Goal: Transaction & Acquisition: Book appointment/travel/reservation

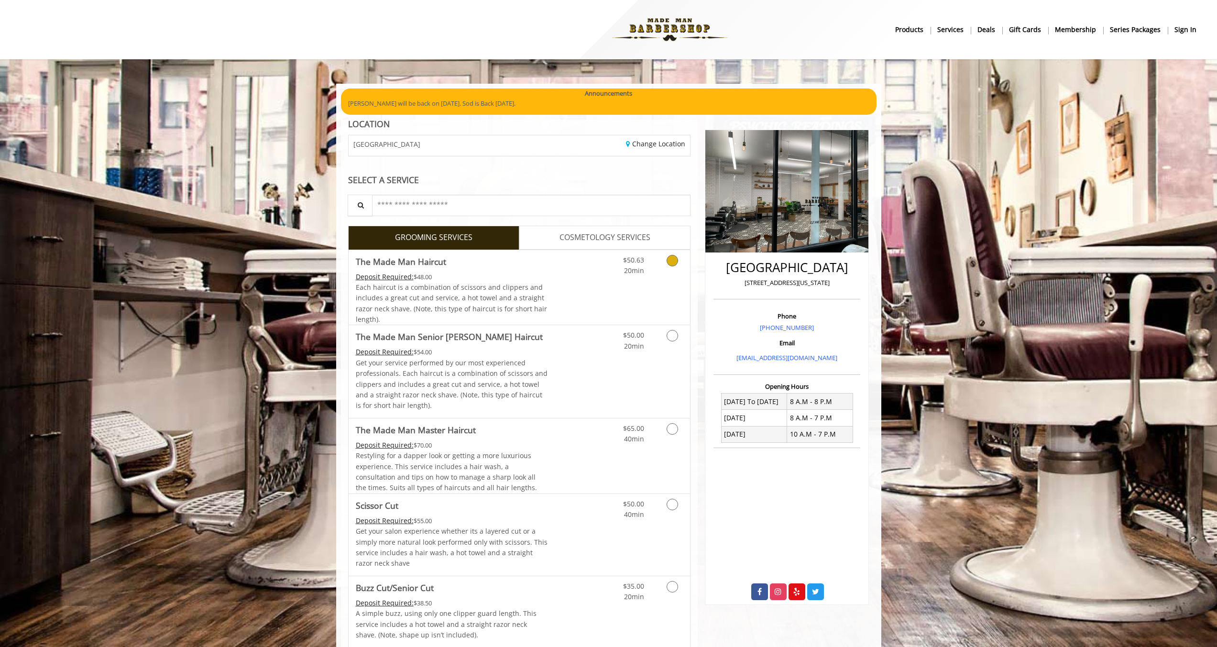
click at [651, 273] on div "Grooming services" at bounding box center [670, 263] width 39 height 26
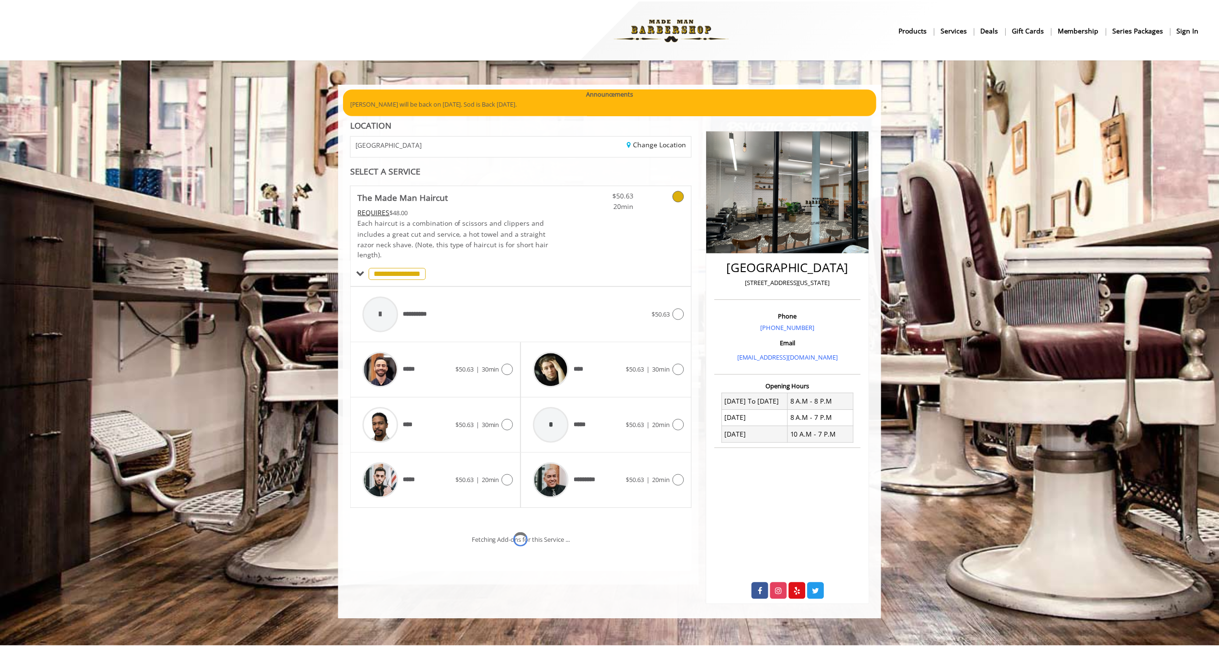
scroll to position [3, 0]
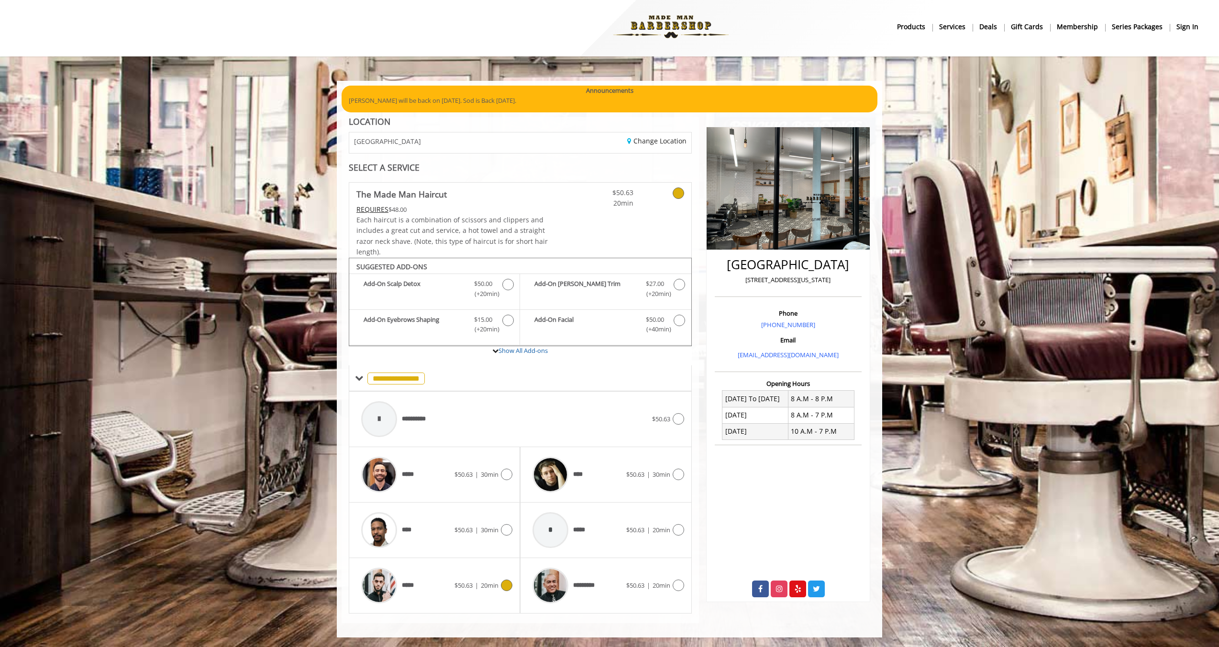
click at [454, 587] on span "$50.63" at bounding box center [463, 585] width 18 height 9
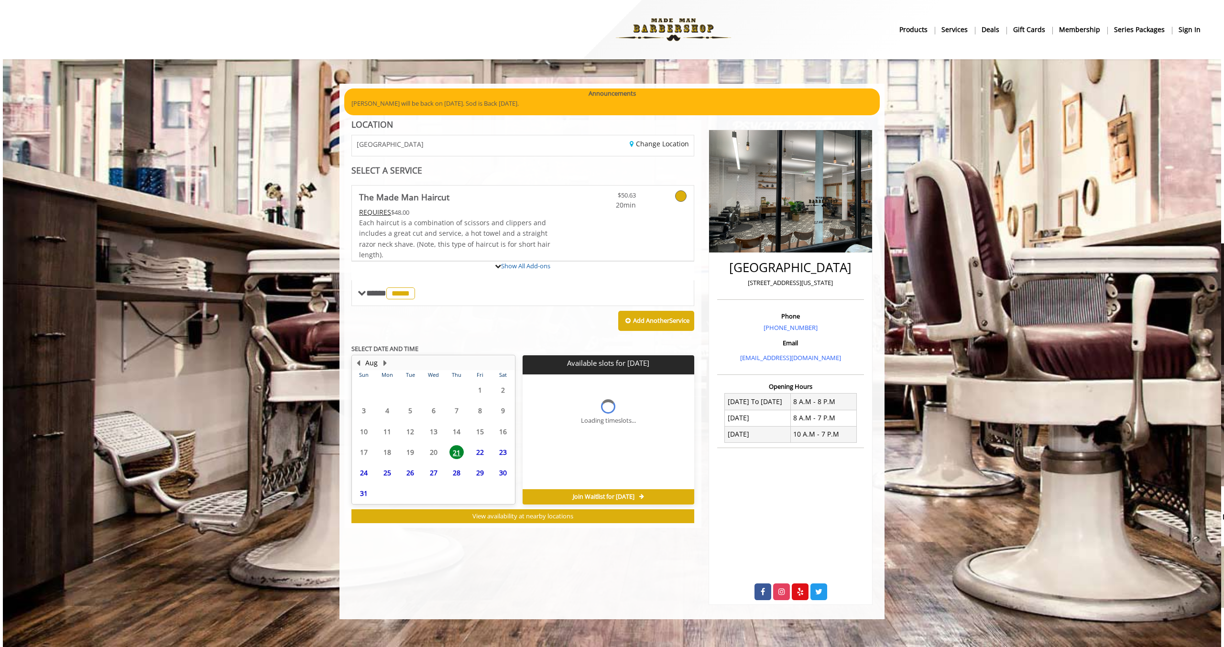
scroll to position [0, 0]
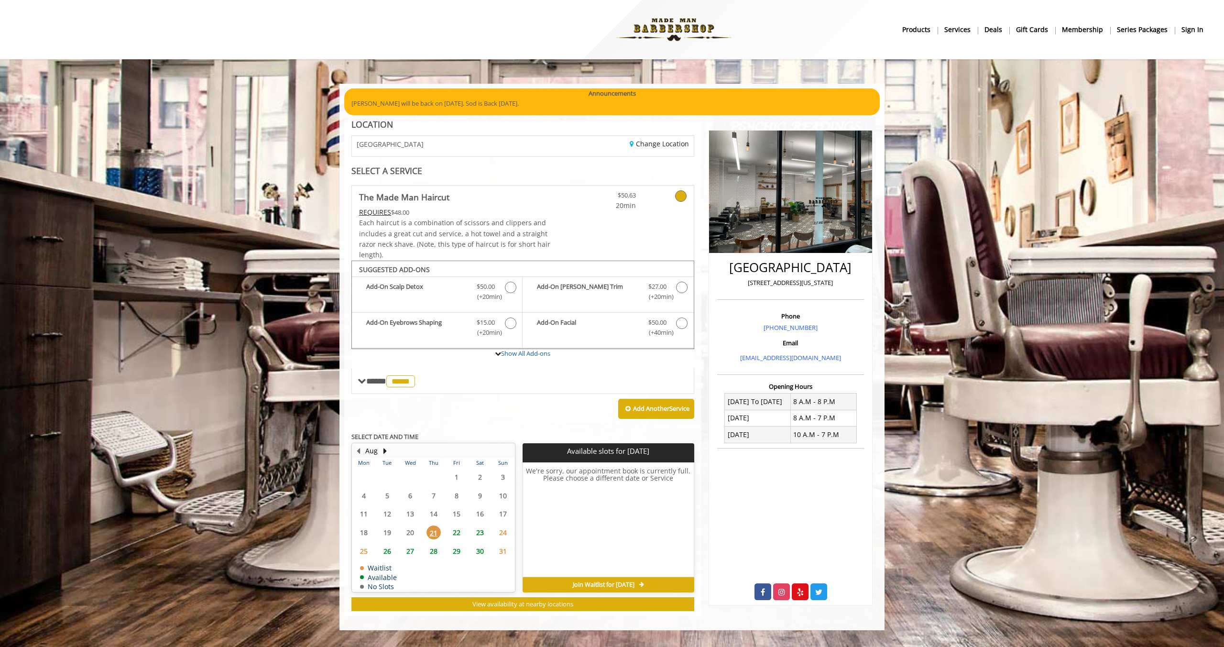
click at [453, 534] on span "22" at bounding box center [457, 533] width 14 height 14
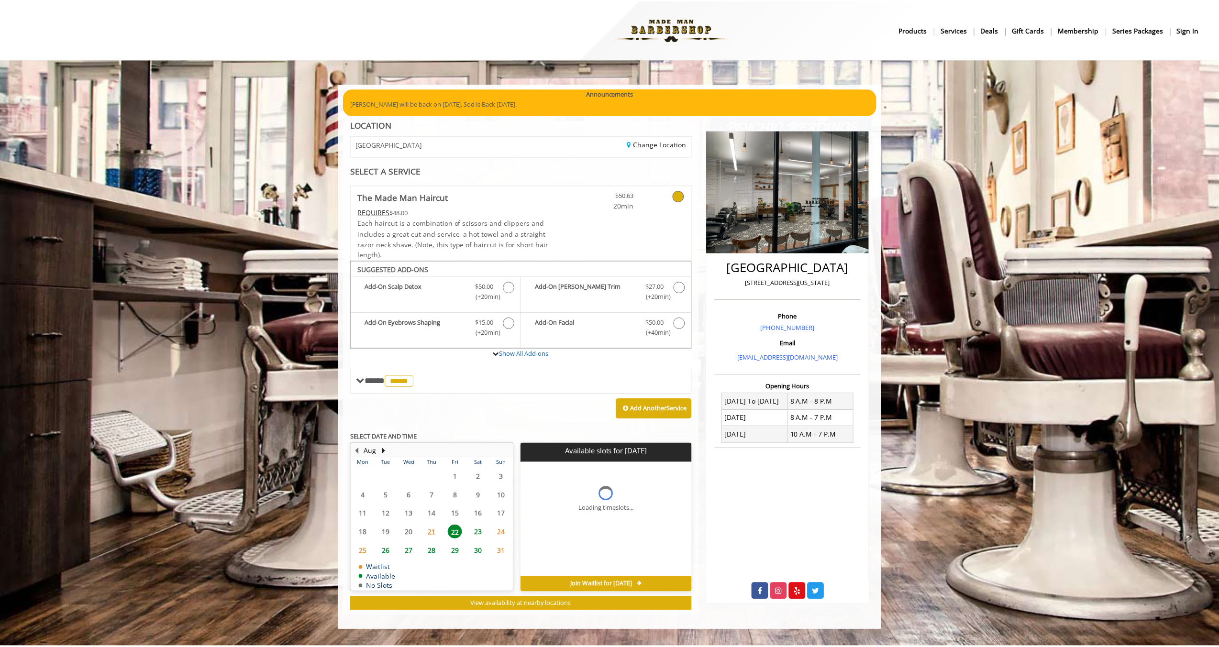
scroll to position [7, 0]
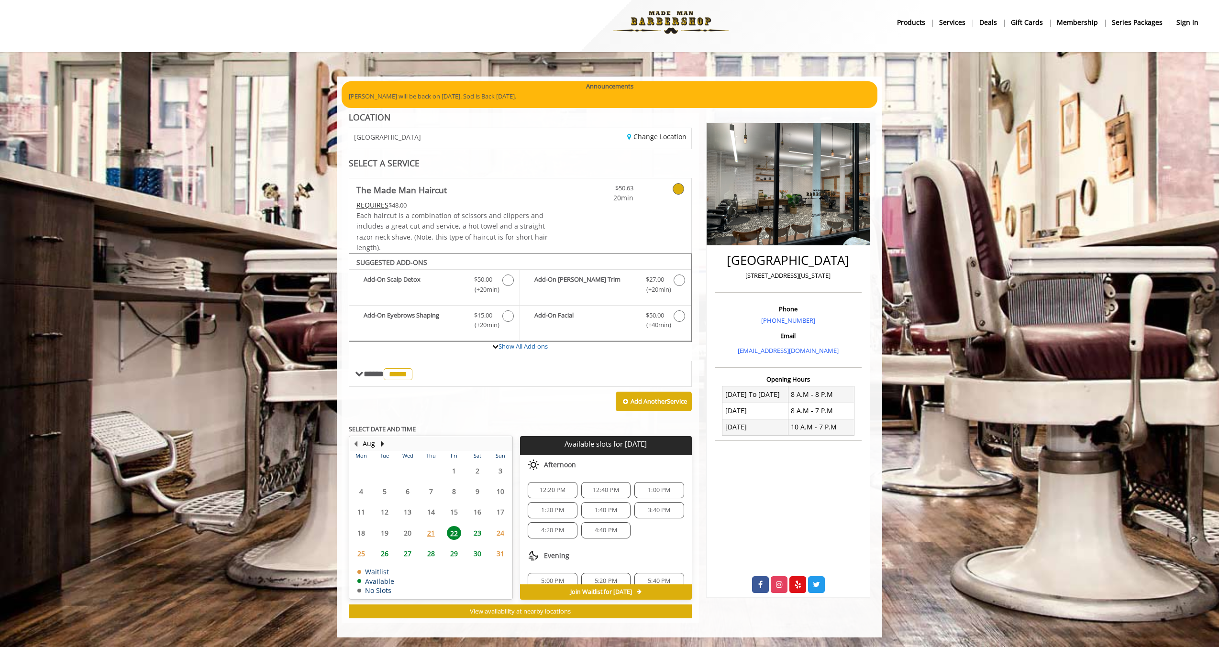
click at [481, 539] on span "23" at bounding box center [477, 533] width 14 height 14
click at [452, 538] on span "22" at bounding box center [454, 533] width 14 height 14
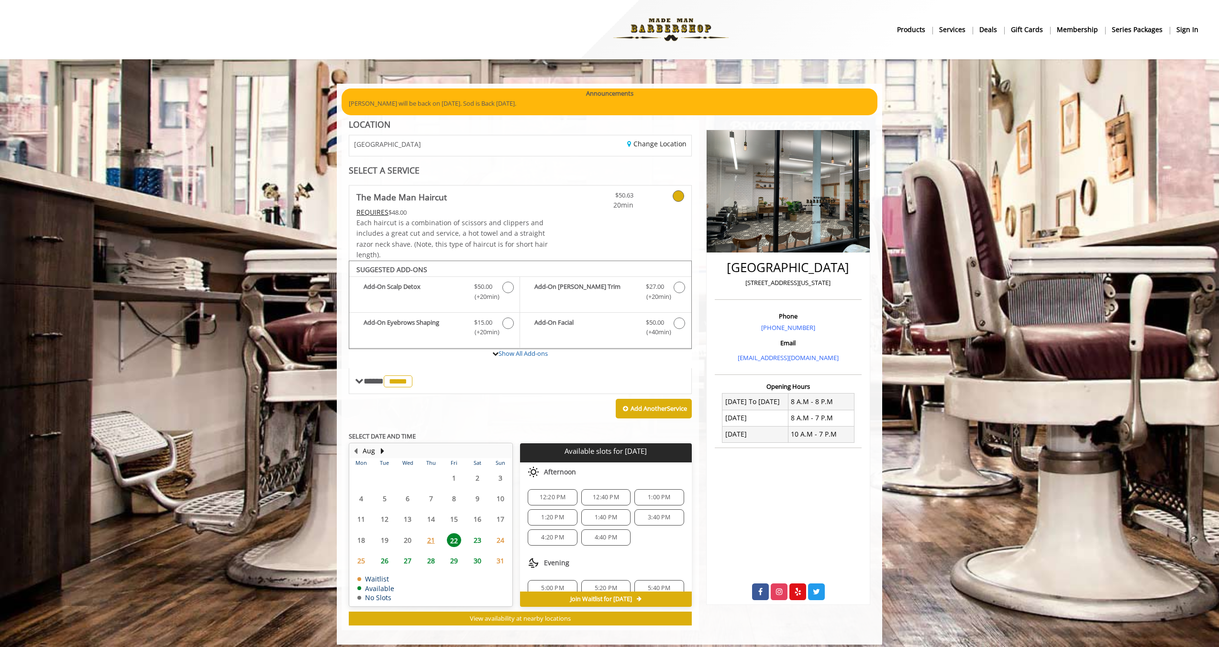
drag, startPoint x: 557, startPoint y: 500, endPoint x: 578, endPoint y: 535, distance: 40.1
click at [557, 500] on span "12:20 PM" at bounding box center [553, 498] width 26 height 8
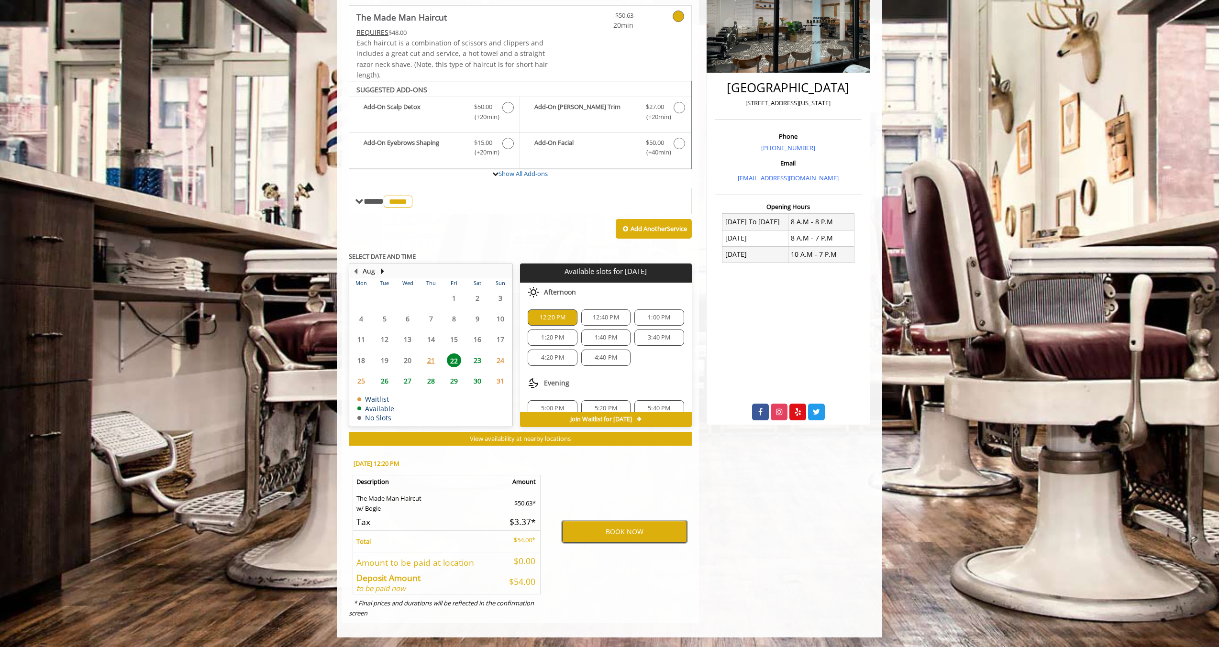
click at [643, 533] on button "BOOK NOW" at bounding box center [624, 532] width 125 height 22
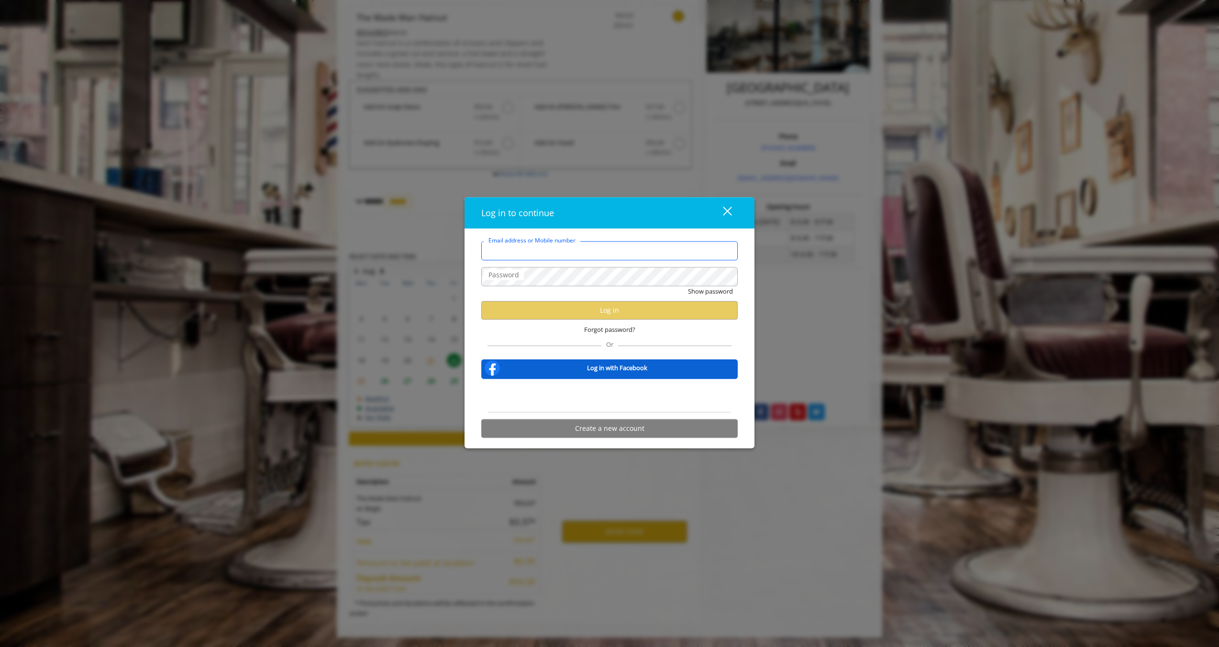
type input "**********"
click at [598, 312] on button "Log in" at bounding box center [609, 310] width 256 height 19
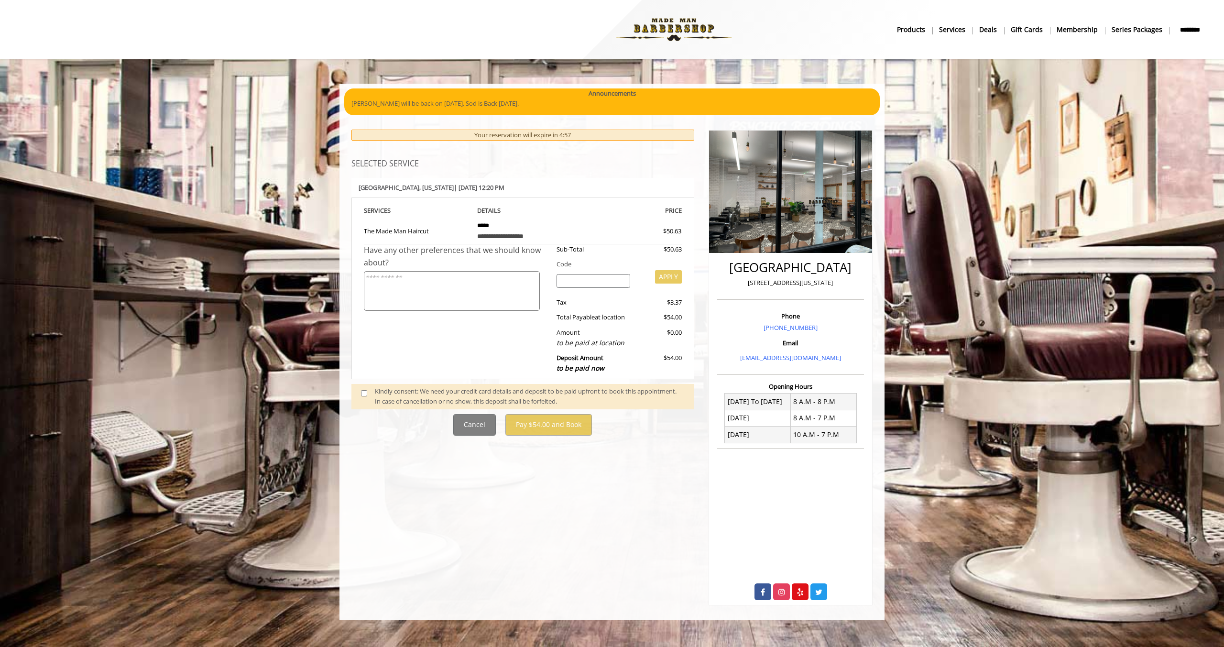
click at [430, 397] on div "Kindly consent: We need your credit card details and deposit to be paid upfront…" at bounding box center [530, 396] width 310 height 20
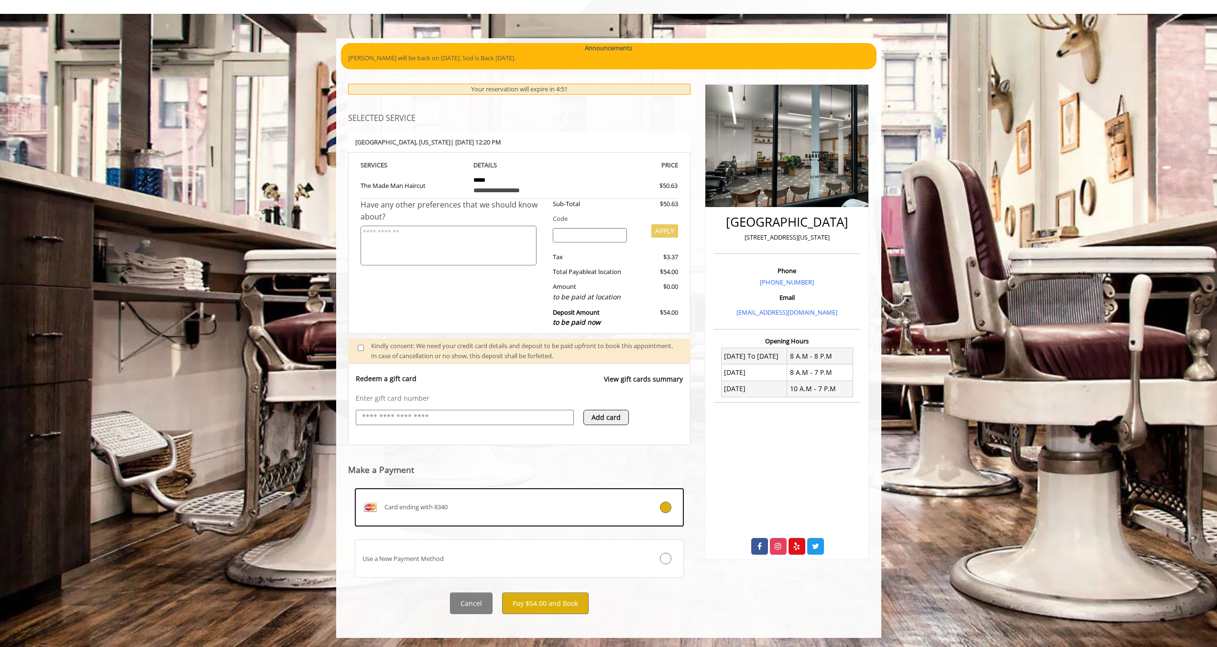
scroll to position [46, 0]
click at [560, 604] on button "Pay $54.00 and Book" at bounding box center [545, 603] width 87 height 22
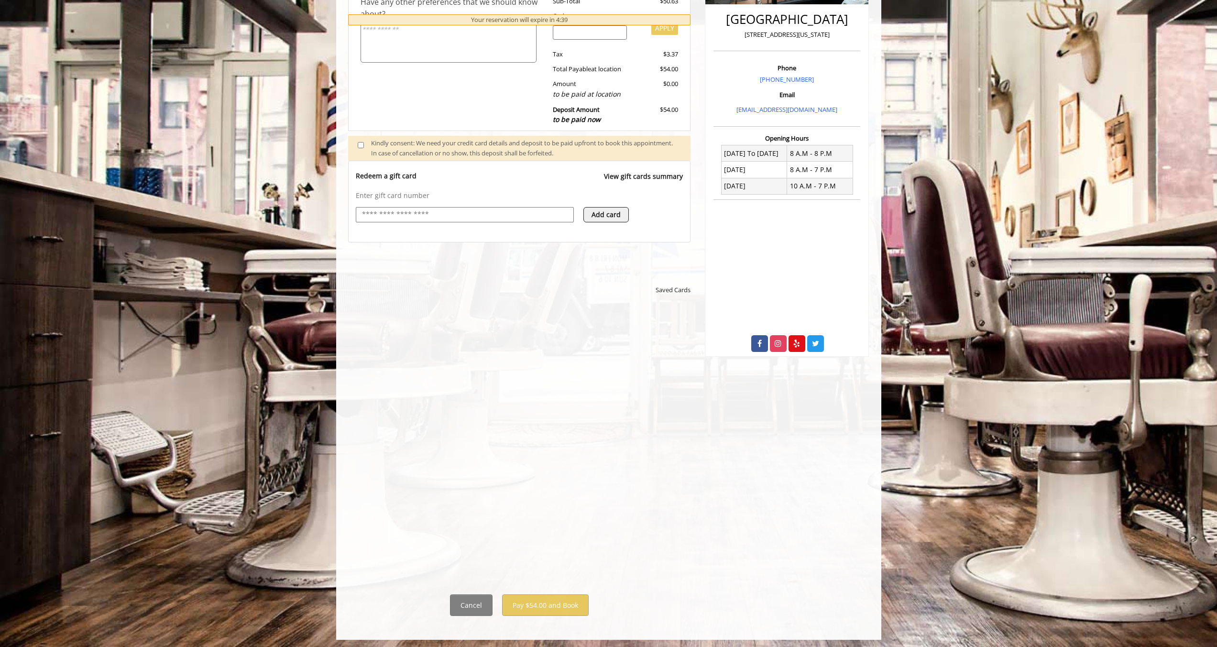
scroll to position [251, 0]
